Goal: Find specific page/section: Find specific page/section

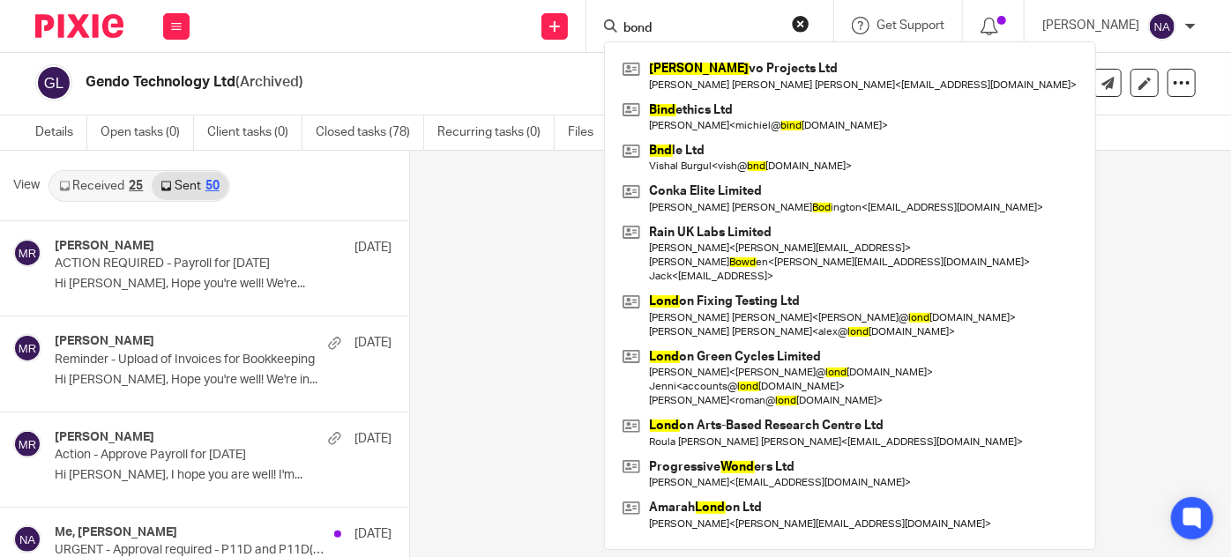
scroll to position [1131, 0]
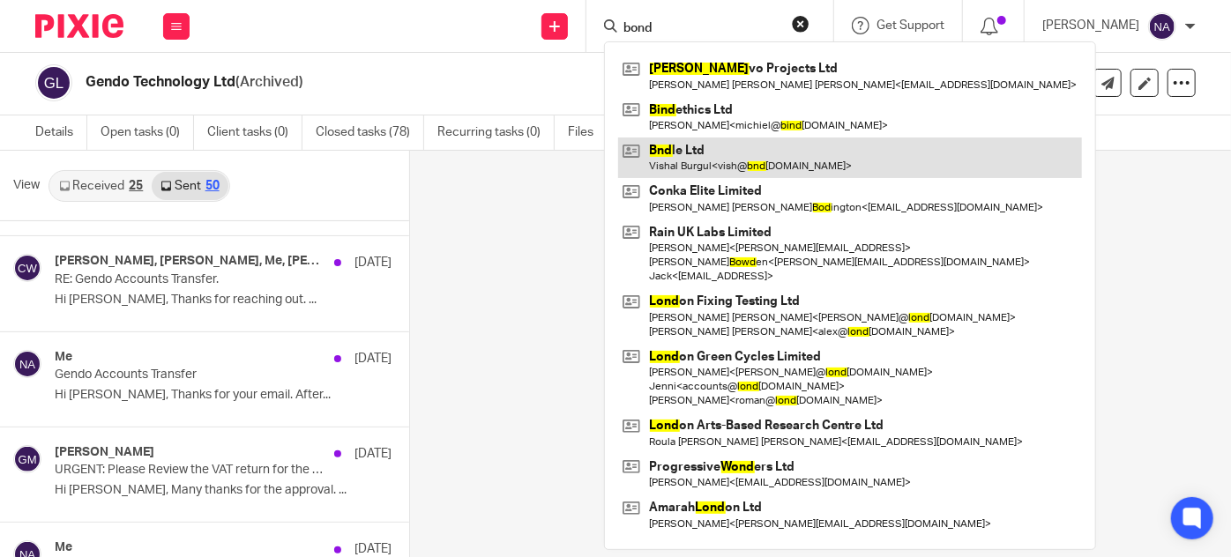
type input "bond"
click at [833, 161] on link at bounding box center [850, 158] width 464 height 41
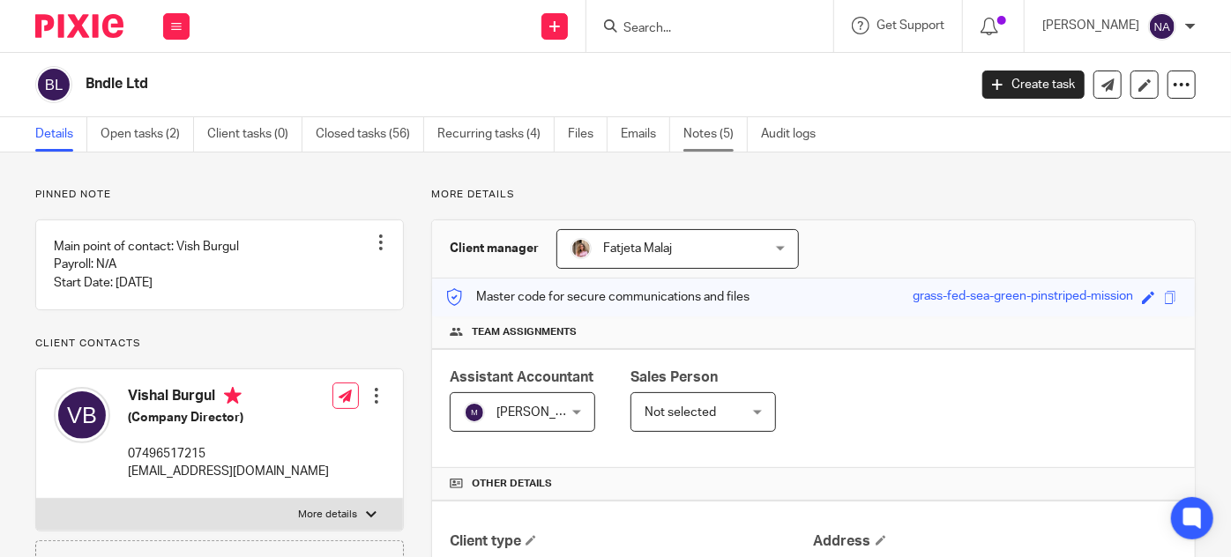
click at [714, 129] on link "Notes (5)" at bounding box center [715, 134] width 64 height 34
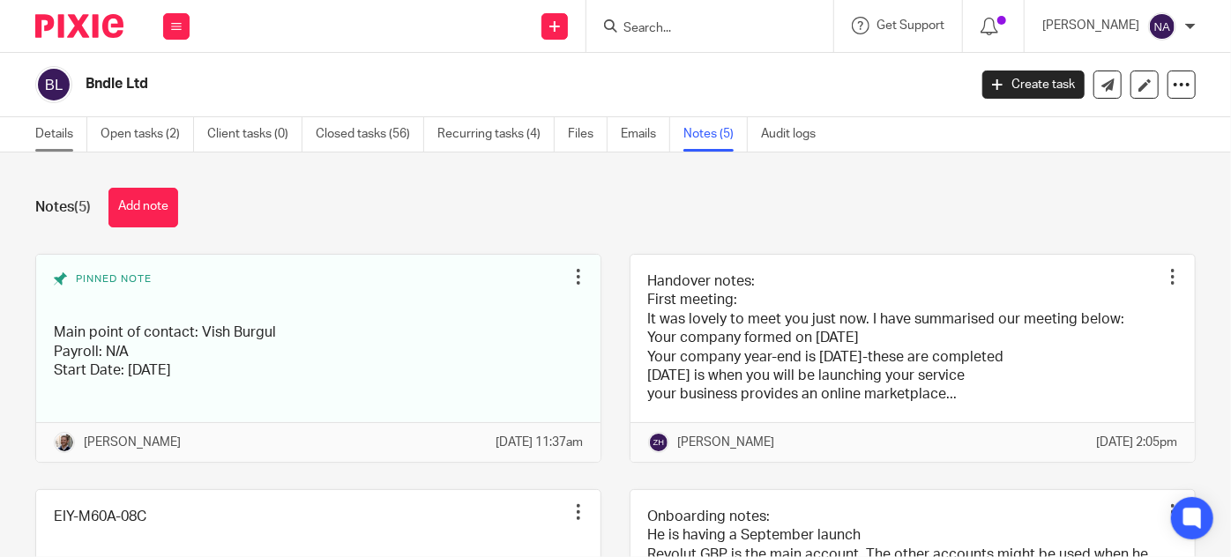
click at [81, 140] on link "Details" at bounding box center [61, 134] width 52 height 34
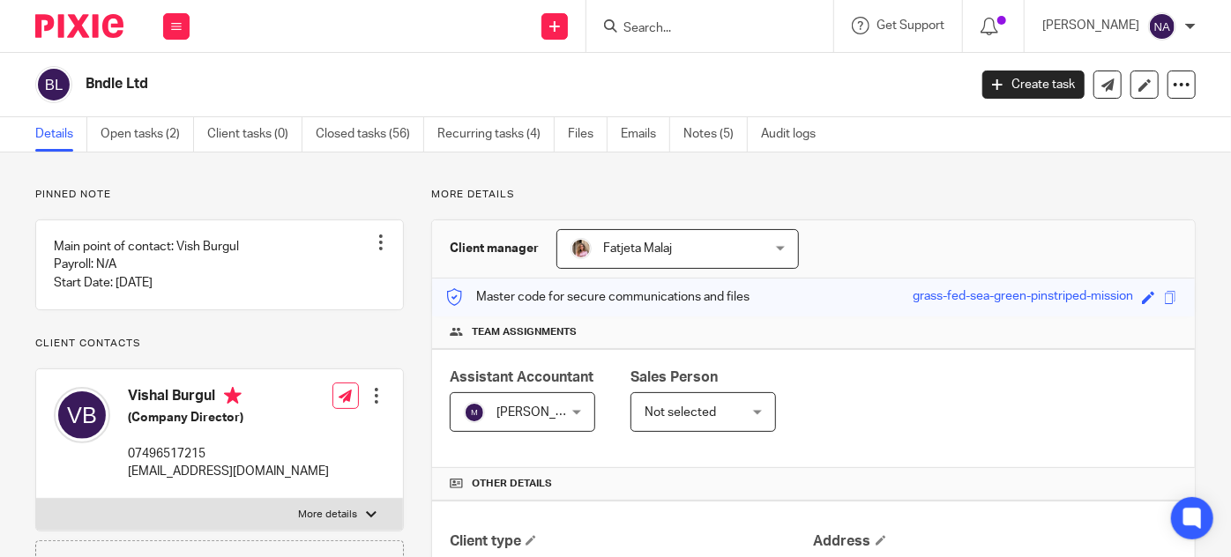
click at [703, 35] on input "Search" at bounding box center [701, 29] width 159 height 16
click at [164, 21] on button at bounding box center [176, 26] width 26 height 26
click at [273, 34] on div "Send new email Create task Add client Get Support Contact via email Check our d…" at bounding box center [719, 26] width 1024 height 52
